Goal: Task Accomplishment & Management: Manage account settings

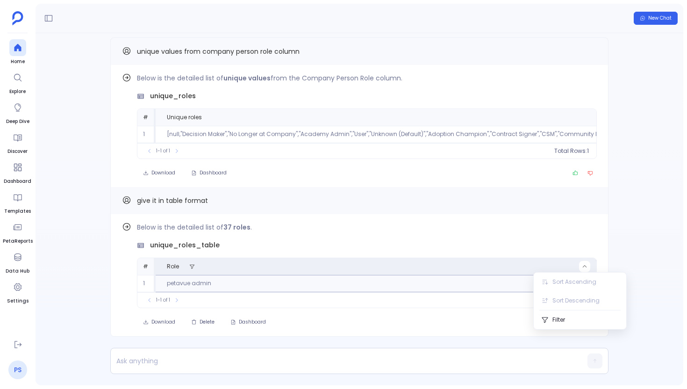
click at [19, 363] on link "PS" at bounding box center [17, 369] width 19 height 19
